Goal: Information Seeking & Learning: Learn about a topic

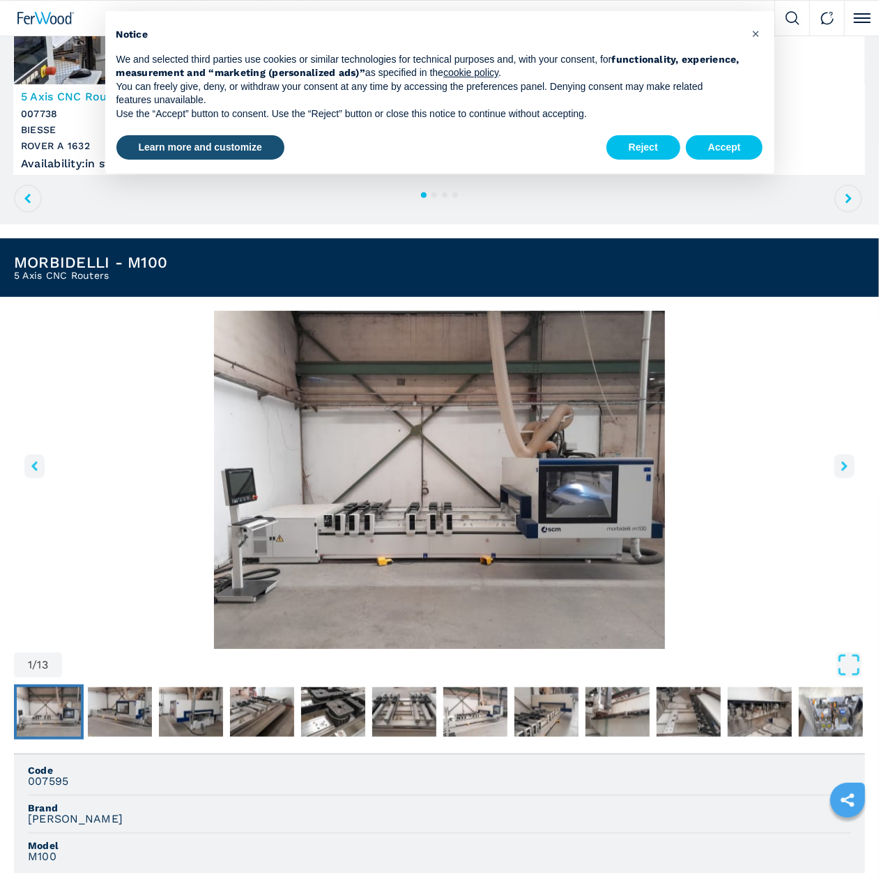
scroll to position [72, 0]
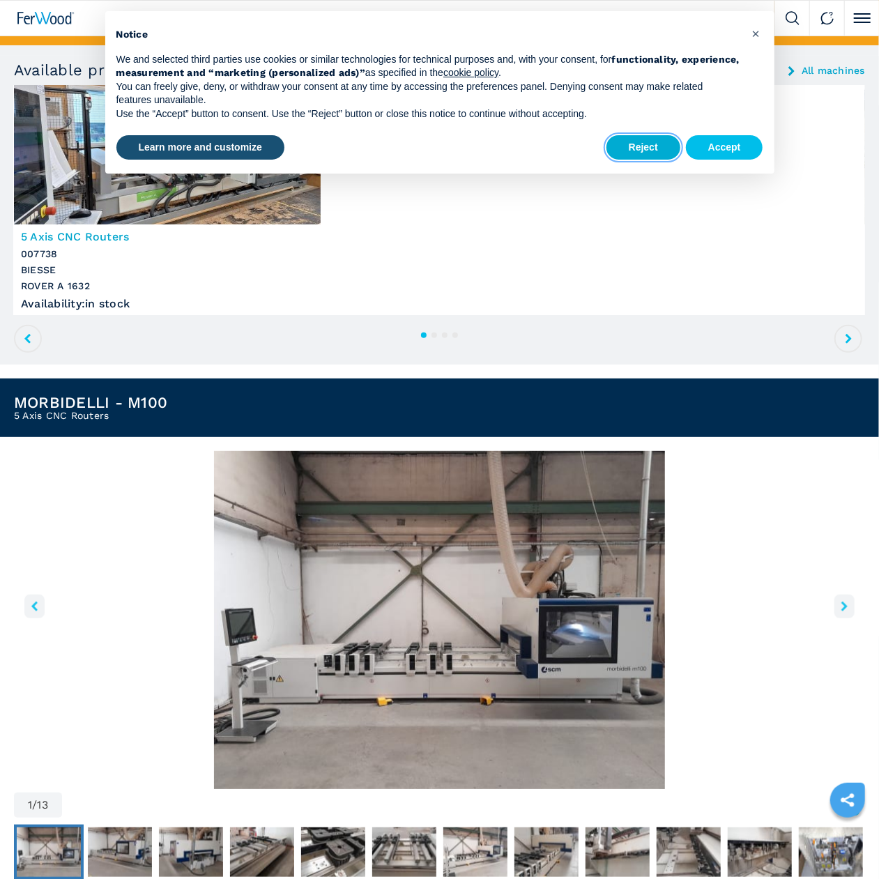
click at [639, 148] on button "Reject" at bounding box center [643, 147] width 74 height 25
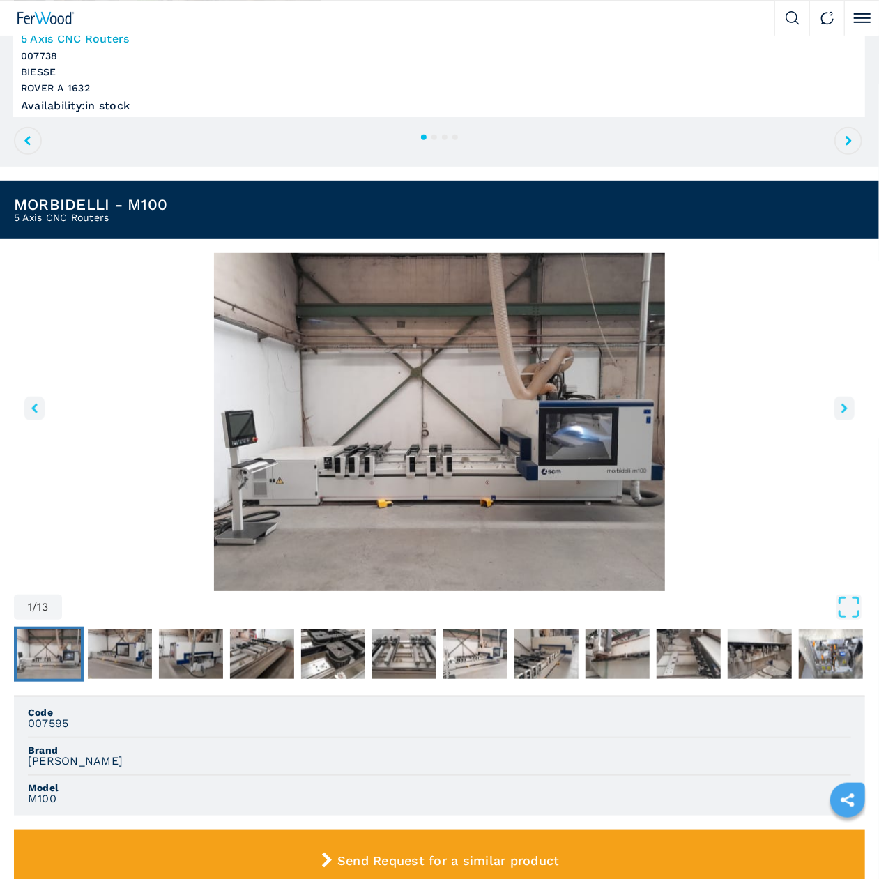
scroll to position [507, 0]
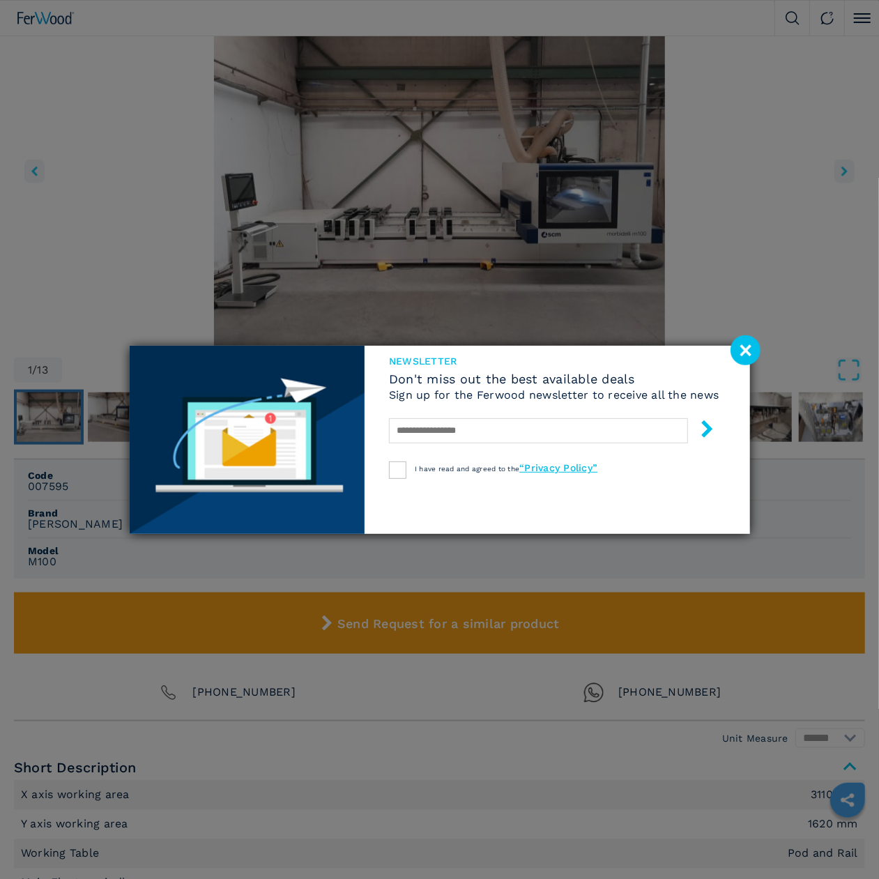
click at [748, 351] on image at bounding box center [745, 350] width 30 height 30
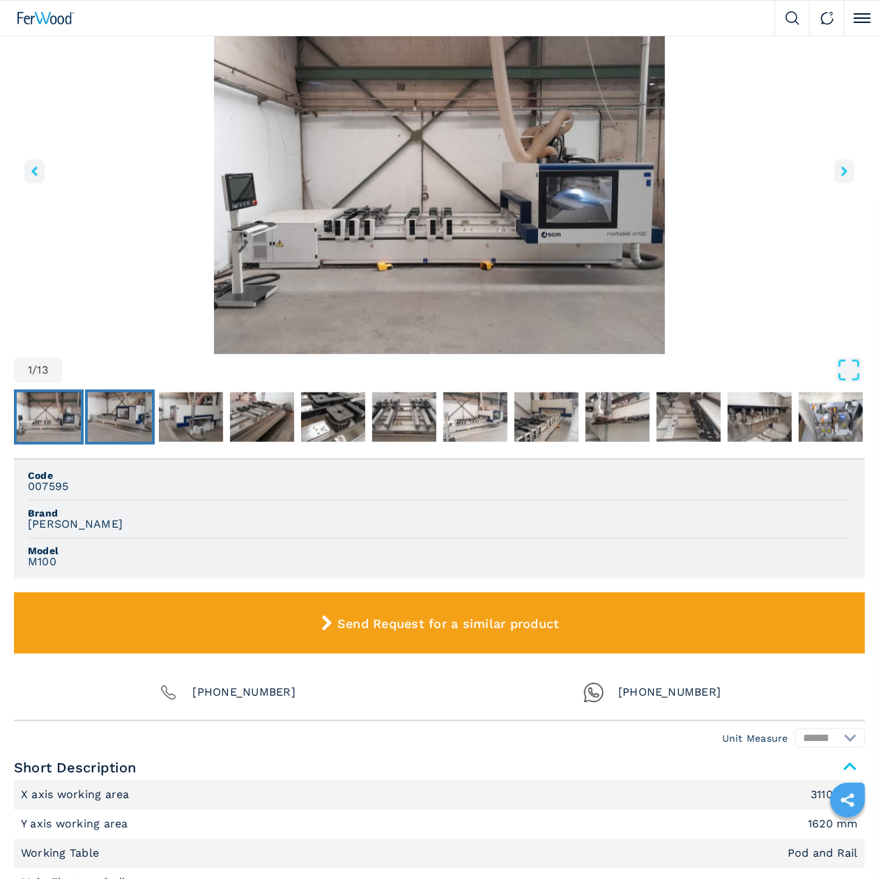
click at [134, 404] on img "Go to Slide 2" at bounding box center [120, 417] width 64 height 50
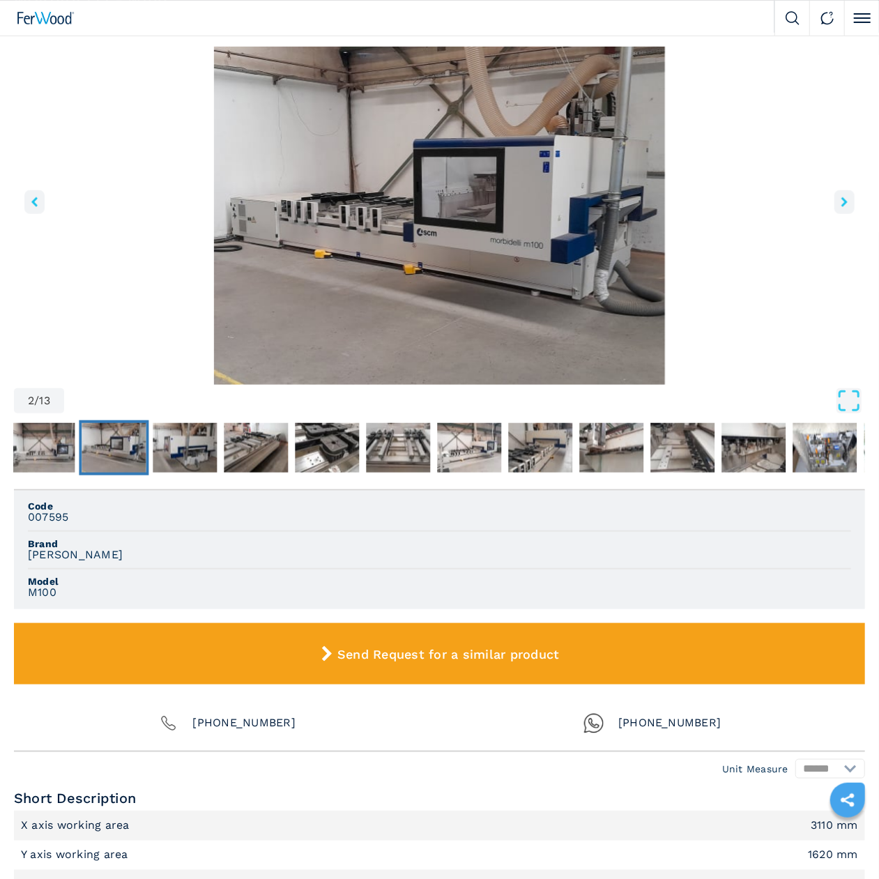
scroll to position [435, 0]
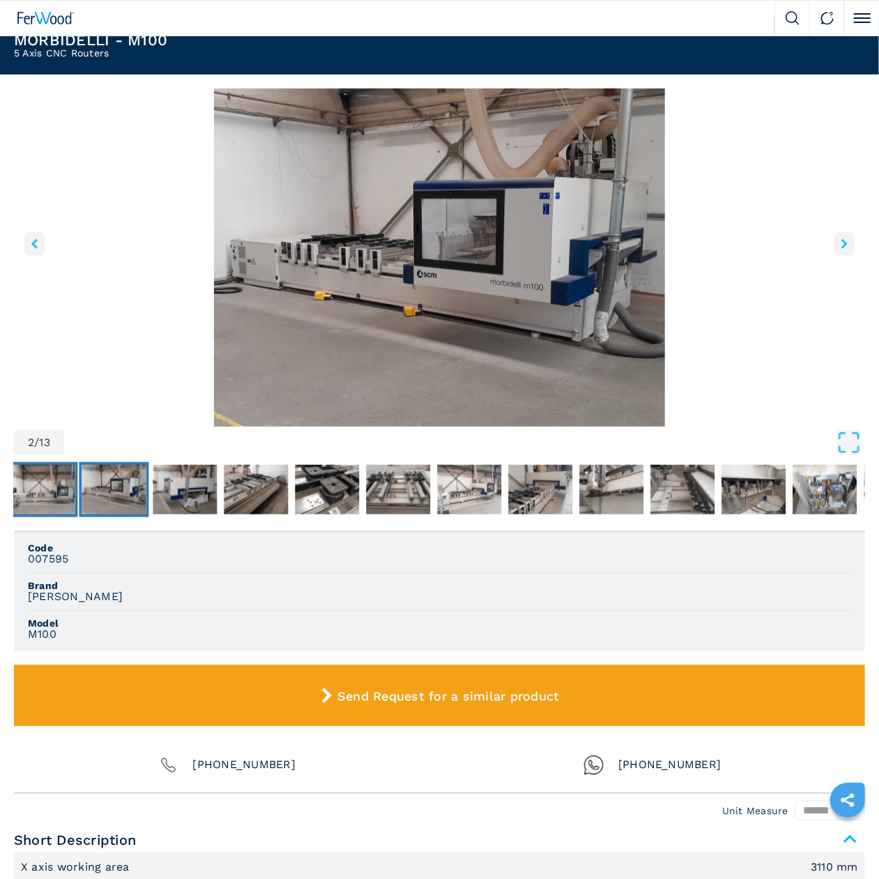
click at [59, 482] on img "Go to Slide 1" at bounding box center [42, 490] width 64 height 50
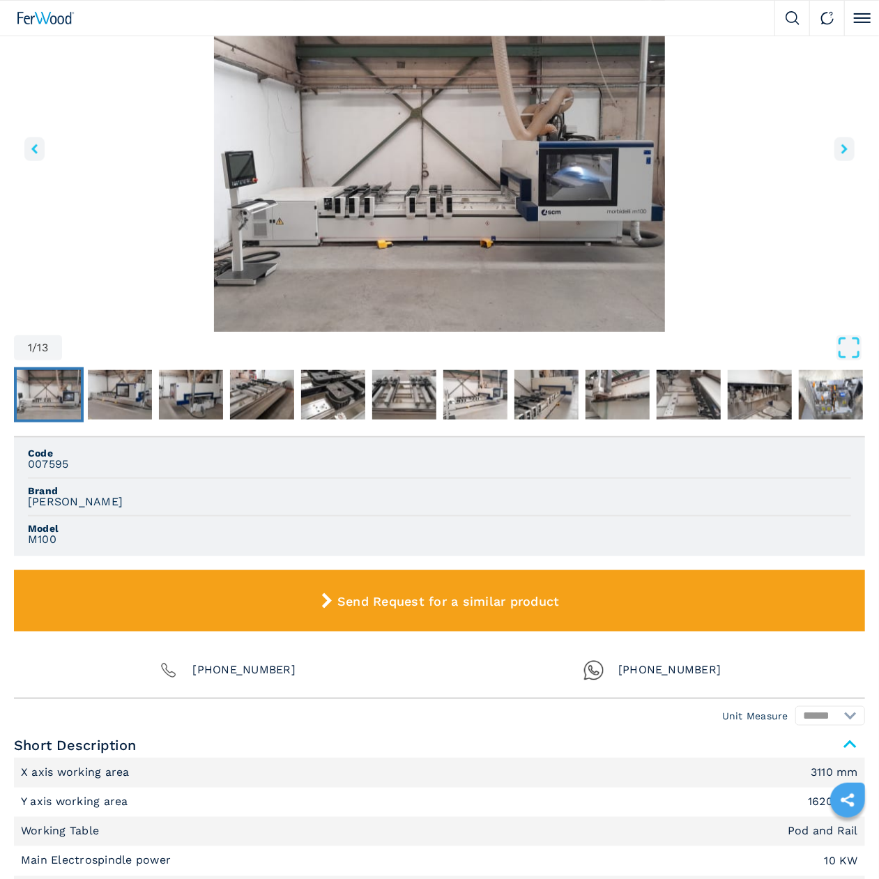
scroll to position [507, 0]
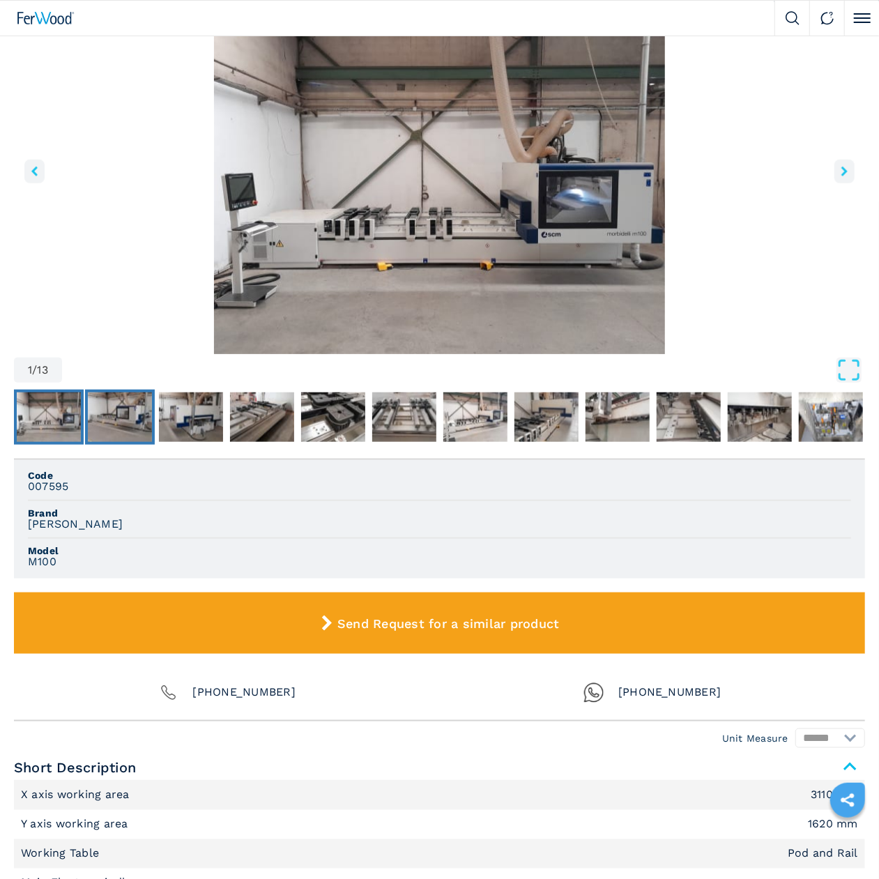
click at [136, 417] on img "Go to Slide 2" at bounding box center [120, 417] width 64 height 50
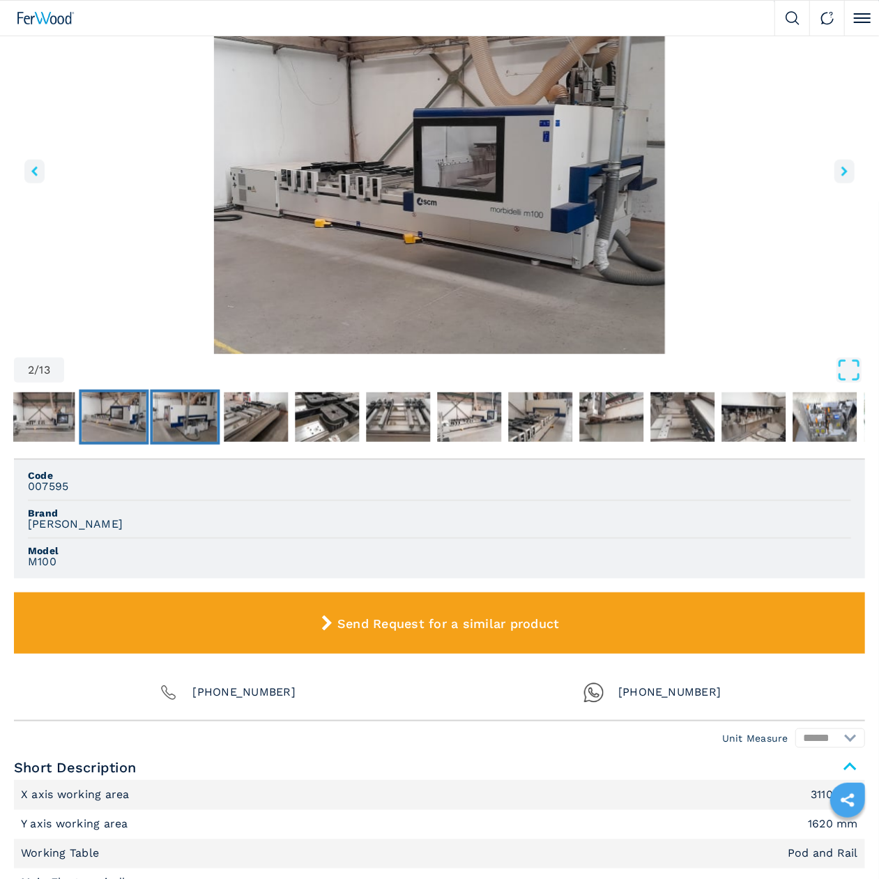
click at [203, 411] on img "Go to Slide 3" at bounding box center [185, 417] width 64 height 50
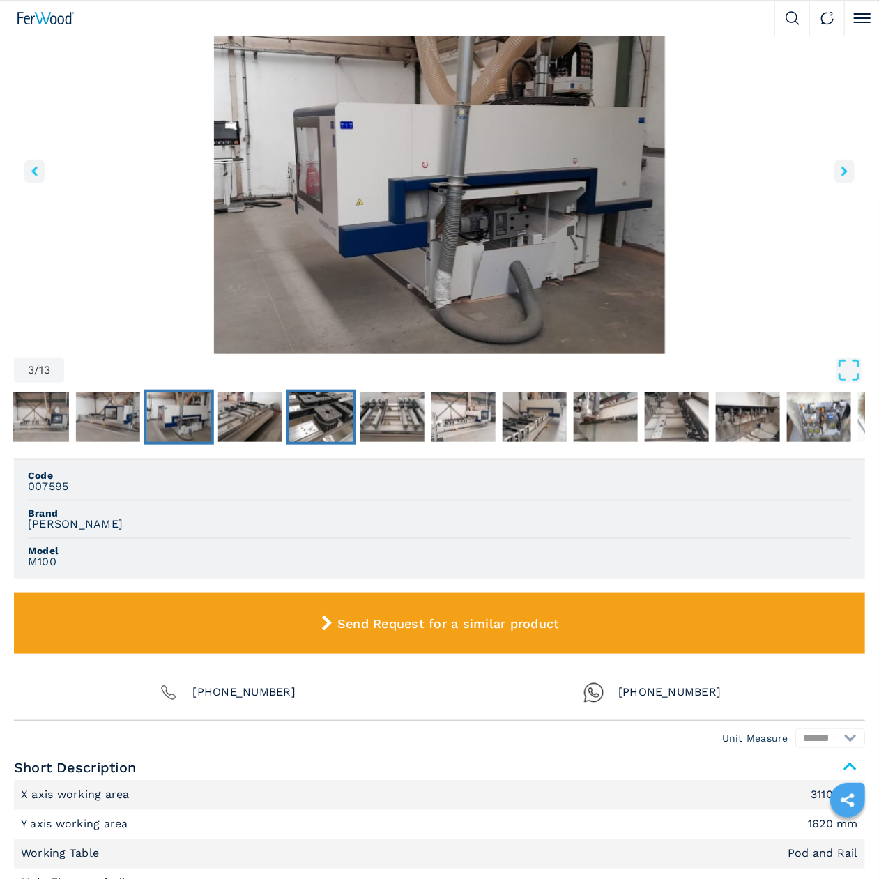
click at [313, 413] on img "Go to Slide 5" at bounding box center [321, 417] width 64 height 50
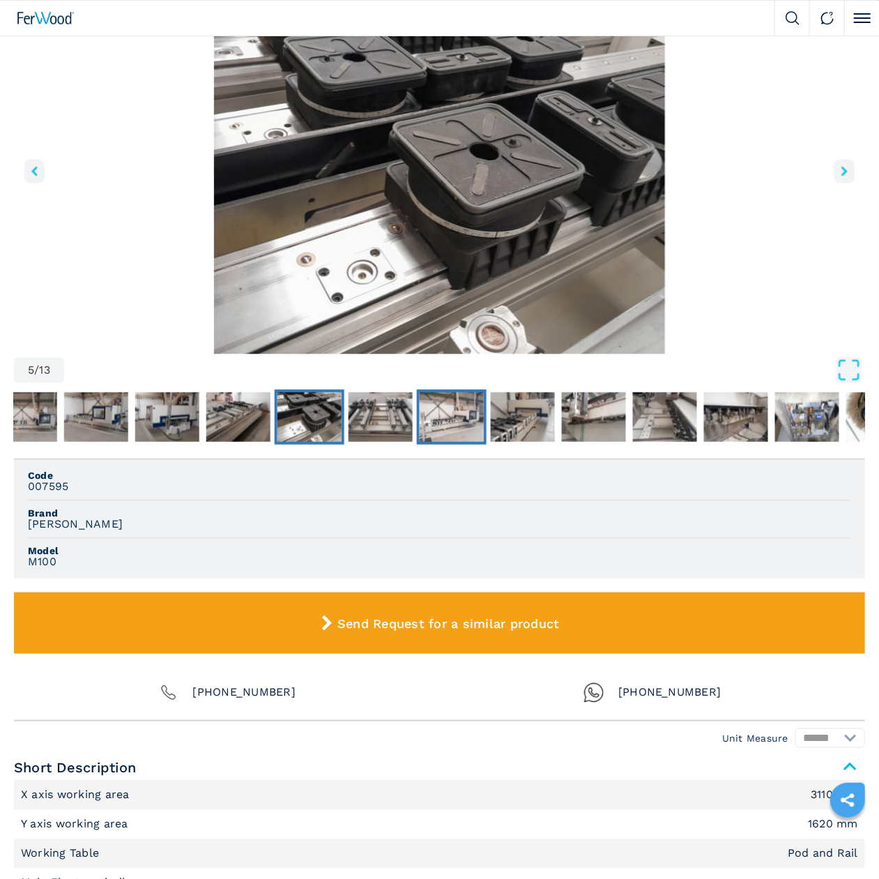
click at [420, 413] on img "Go to Slide 7" at bounding box center [452, 417] width 64 height 50
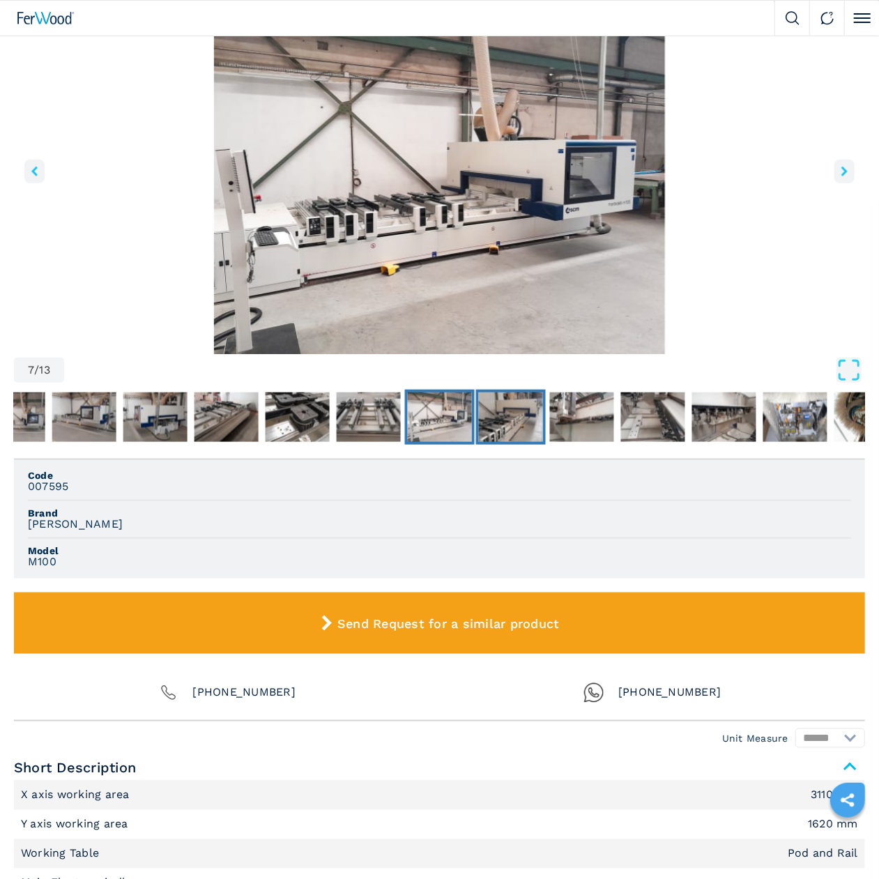
click at [493, 410] on img "Go to Slide 8" at bounding box center [511, 417] width 64 height 50
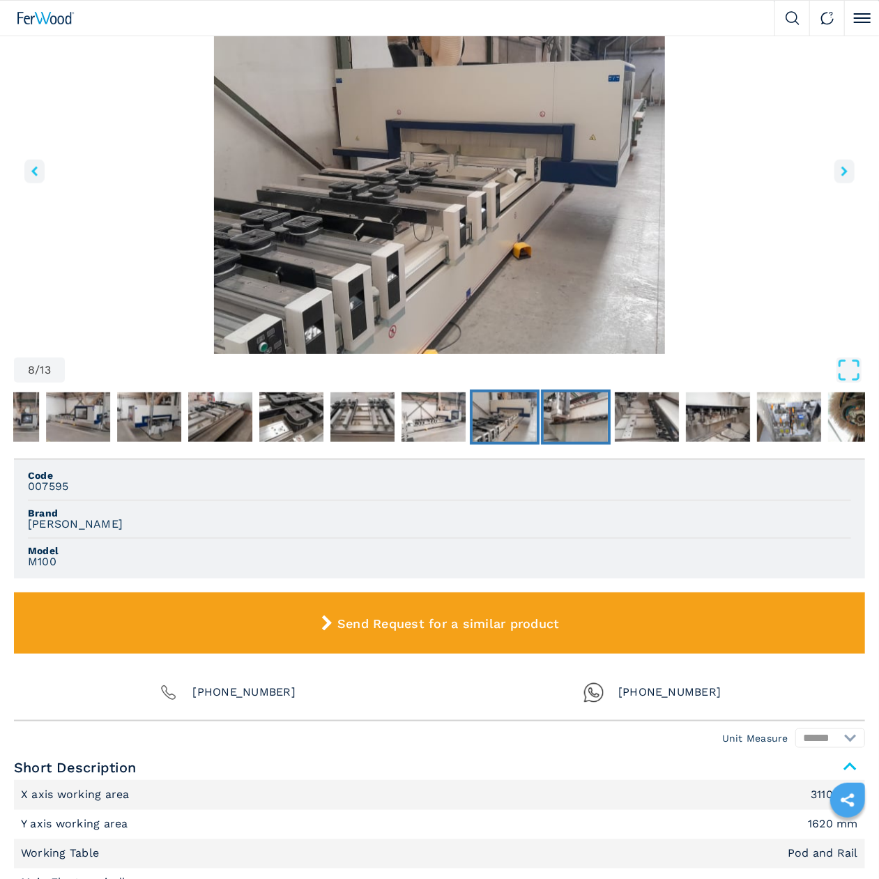
click at [582, 413] on img "Go to Slide 9" at bounding box center [576, 417] width 64 height 50
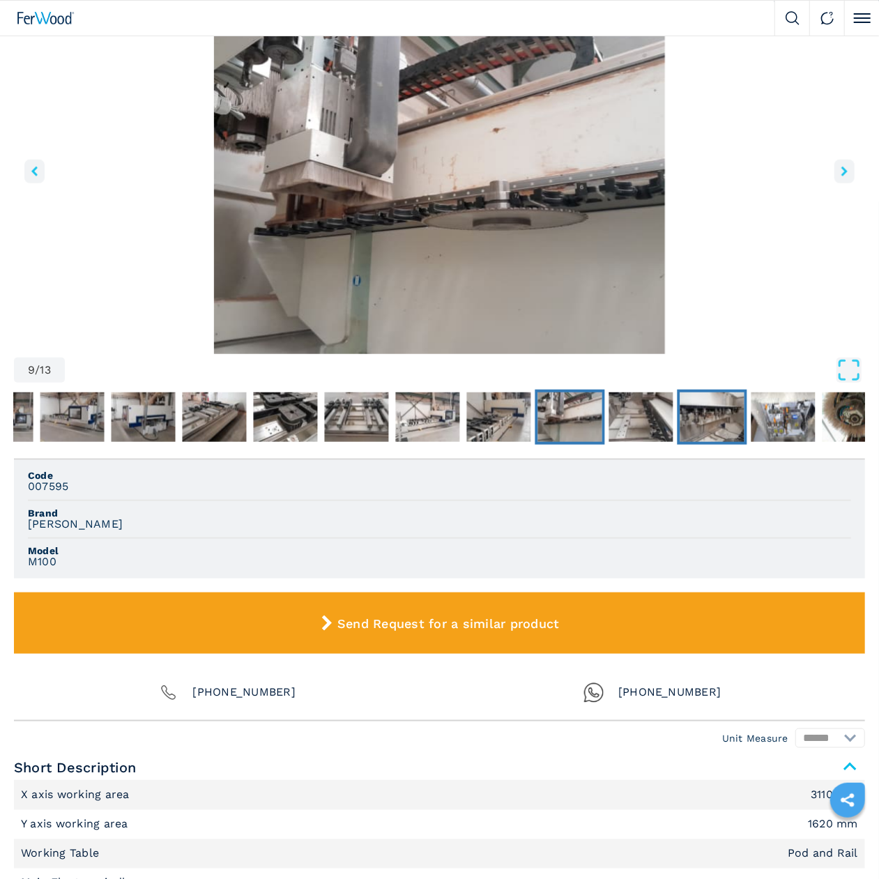
click at [680, 408] on button "Go to Slide 11" at bounding box center [712, 418] width 70 height 56
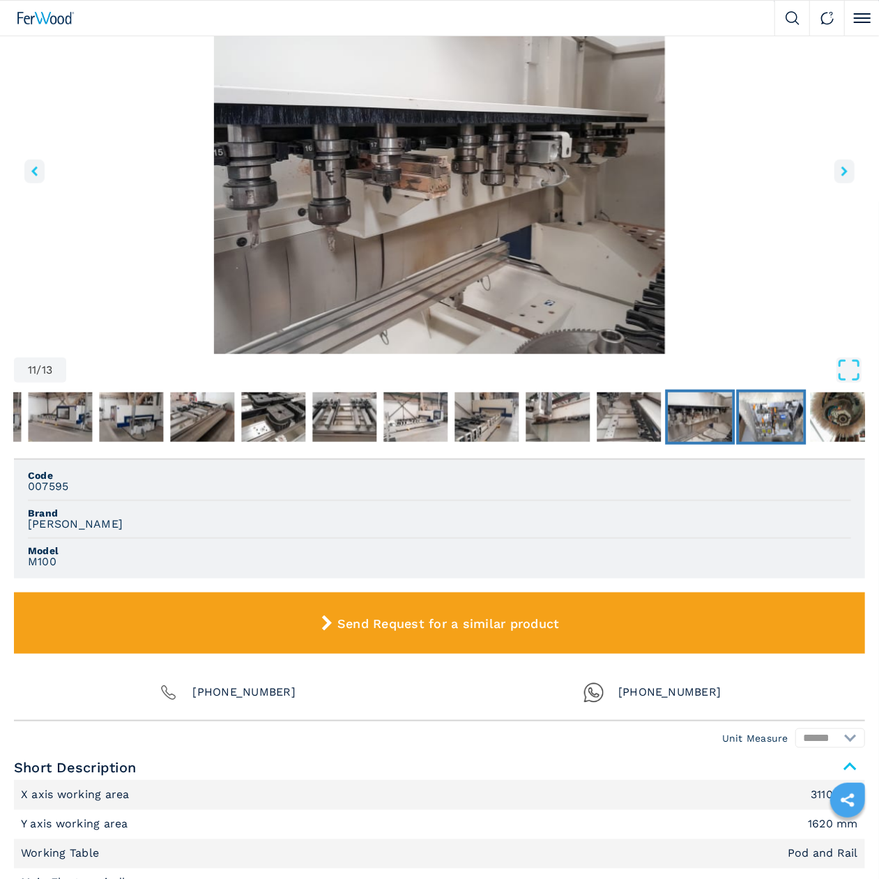
click at [762, 412] on img "Go to Slide 12" at bounding box center [771, 417] width 64 height 50
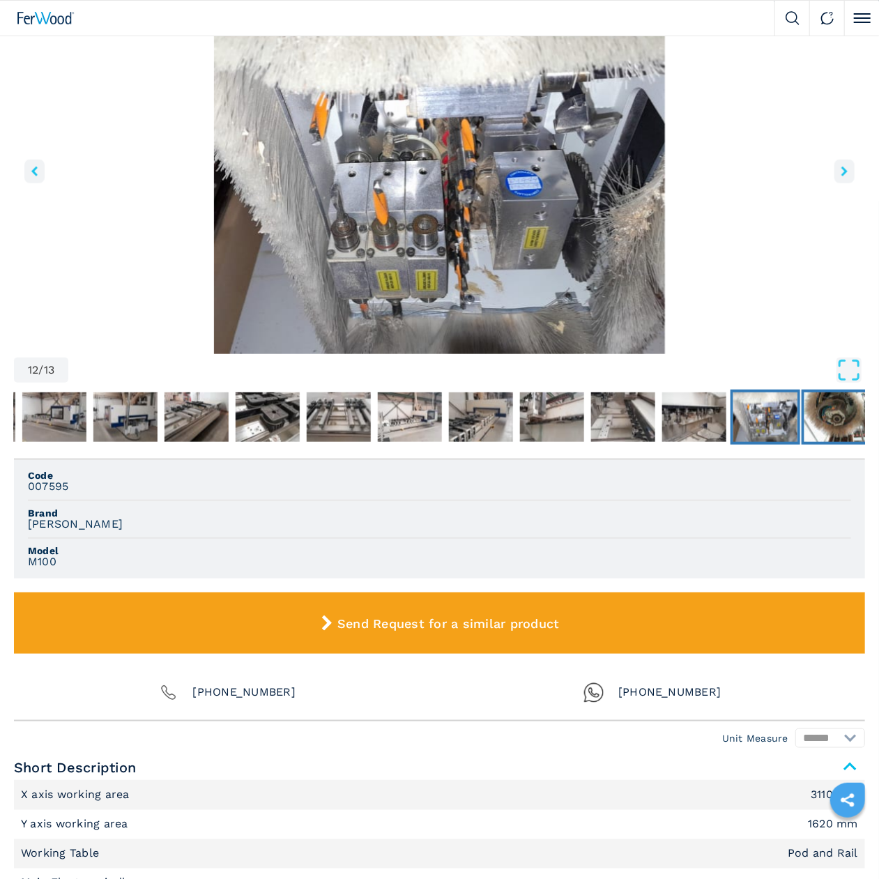
click at [829, 408] on img "Go to Slide 13" at bounding box center [836, 417] width 64 height 50
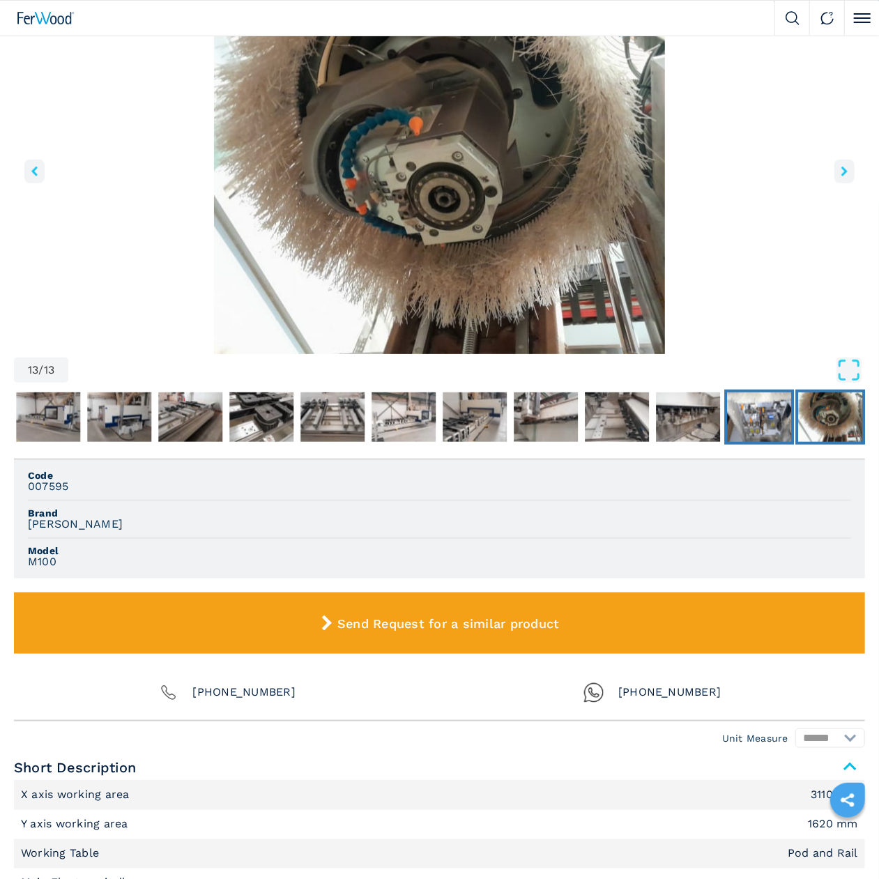
click at [767, 416] on img "Go to Slide 12" at bounding box center [759, 417] width 64 height 50
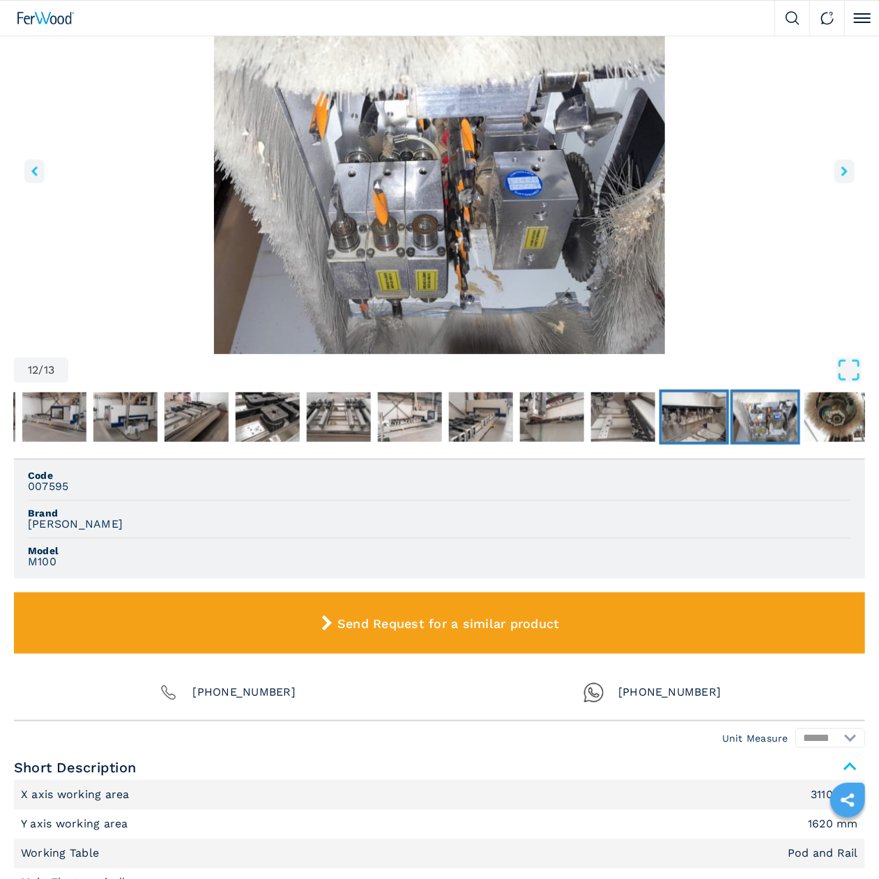
click at [712, 417] on img "Go to Slide 11" at bounding box center [694, 417] width 64 height 50
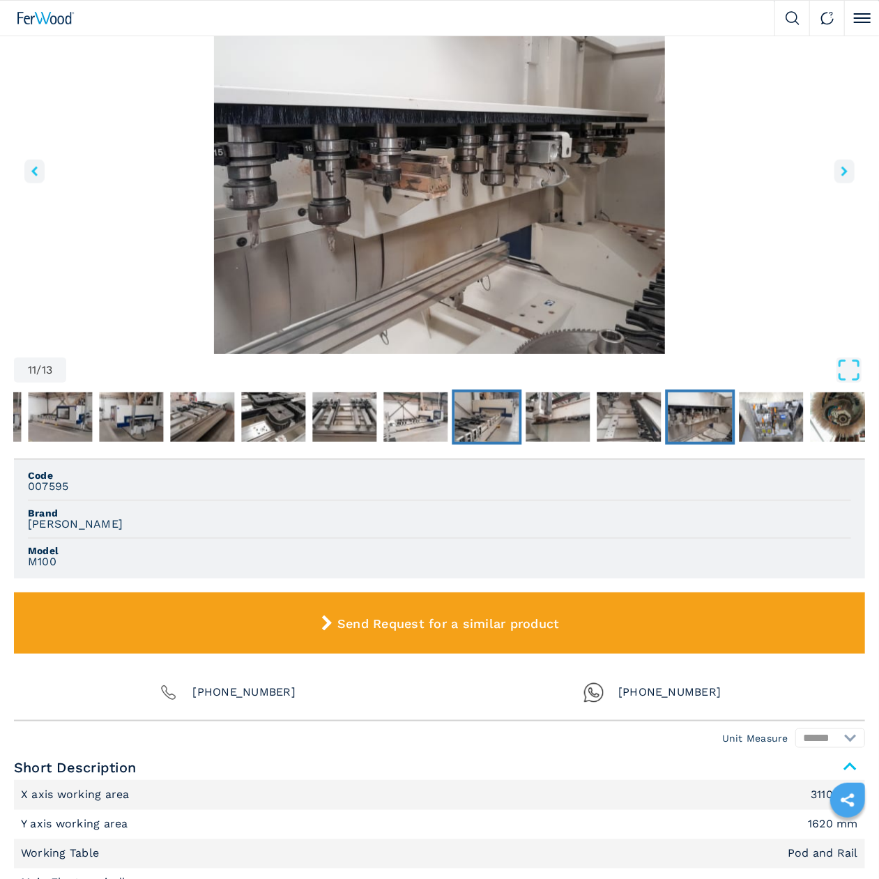
click at [496, 413] on img "Go to Slide 8" at bounding box center [486, 417] width 64 height 50
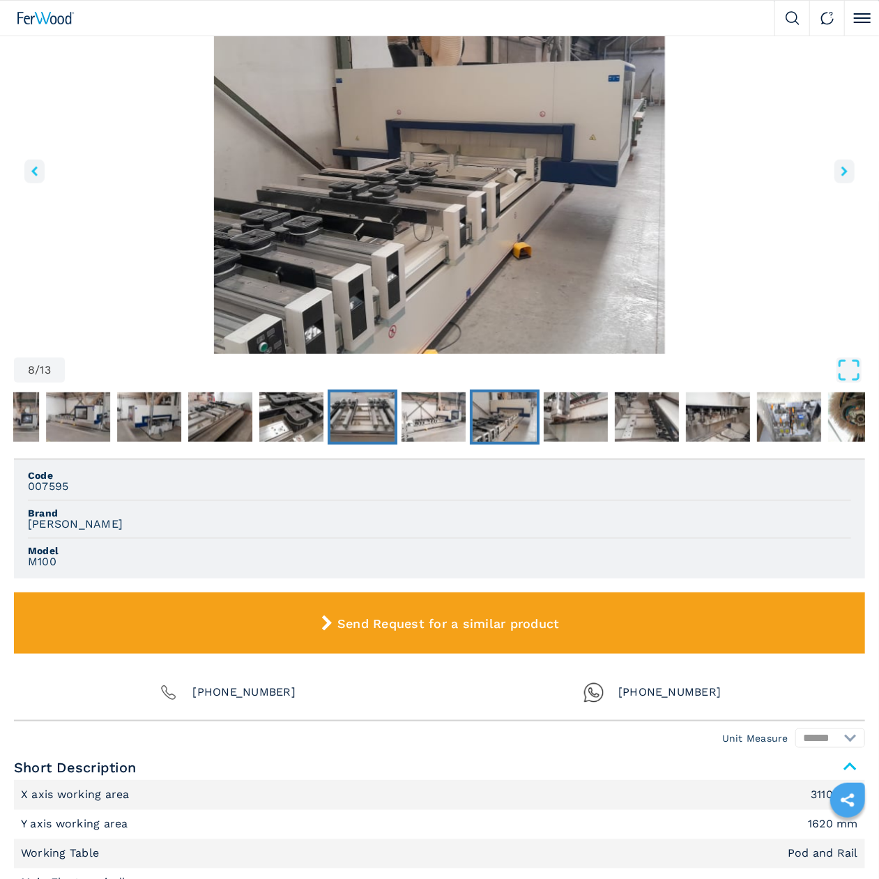
click at [325, 413] on nav "Thumbnail Navigation" at bounding box center [397, 418] width 851 height 56
click at [54, 422] on img "Go to Slide 2" at bounding box center [78, 417] width 64 height 50
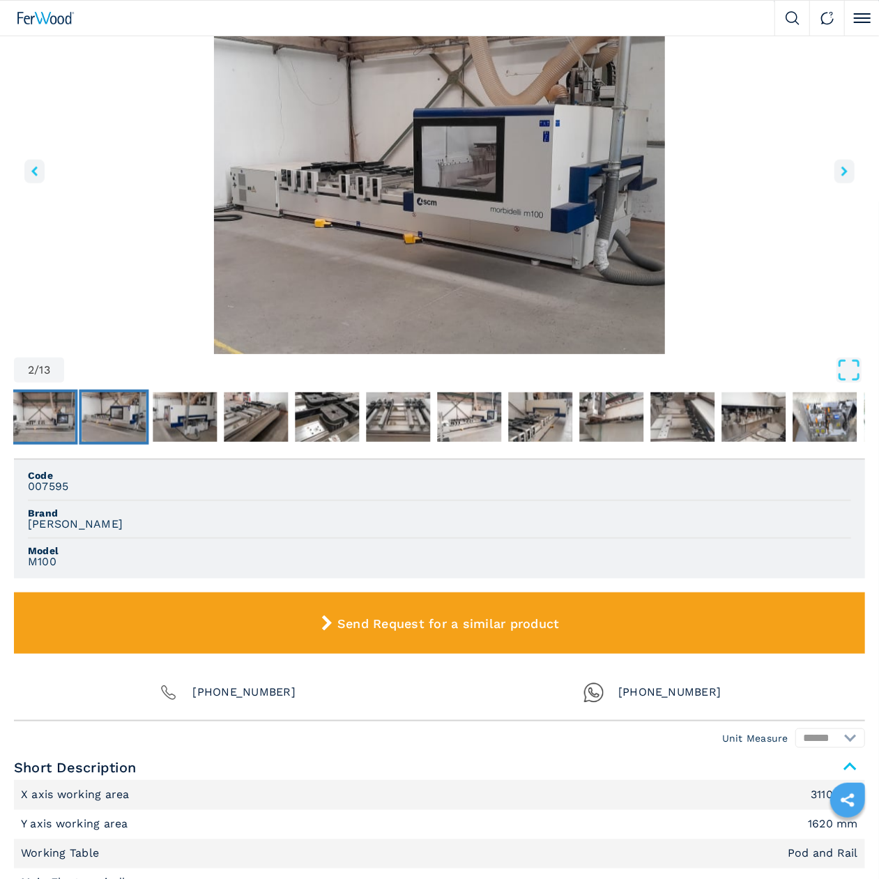
click at [32, 420] on img "Go to Slide 1" at bounding box center [42, 417] width 64 height 50
